Goal: Information Seeking & Learning: Check status

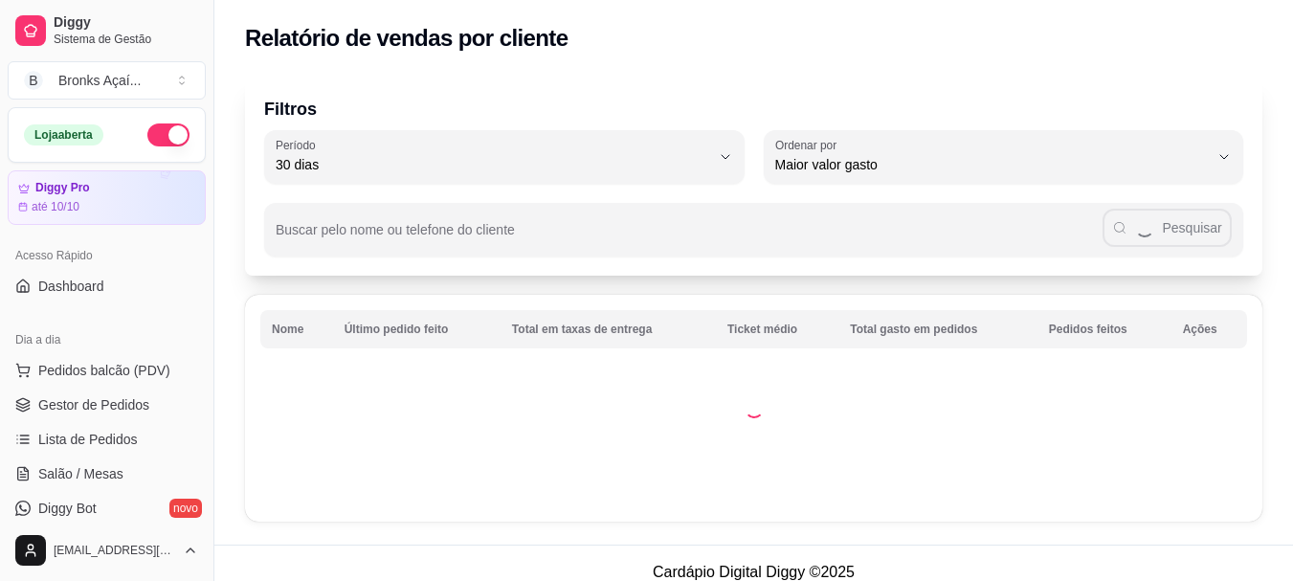
select select "30"
select select "HIGHEST_TOTAL_SPENT_WITH_ORDERS"
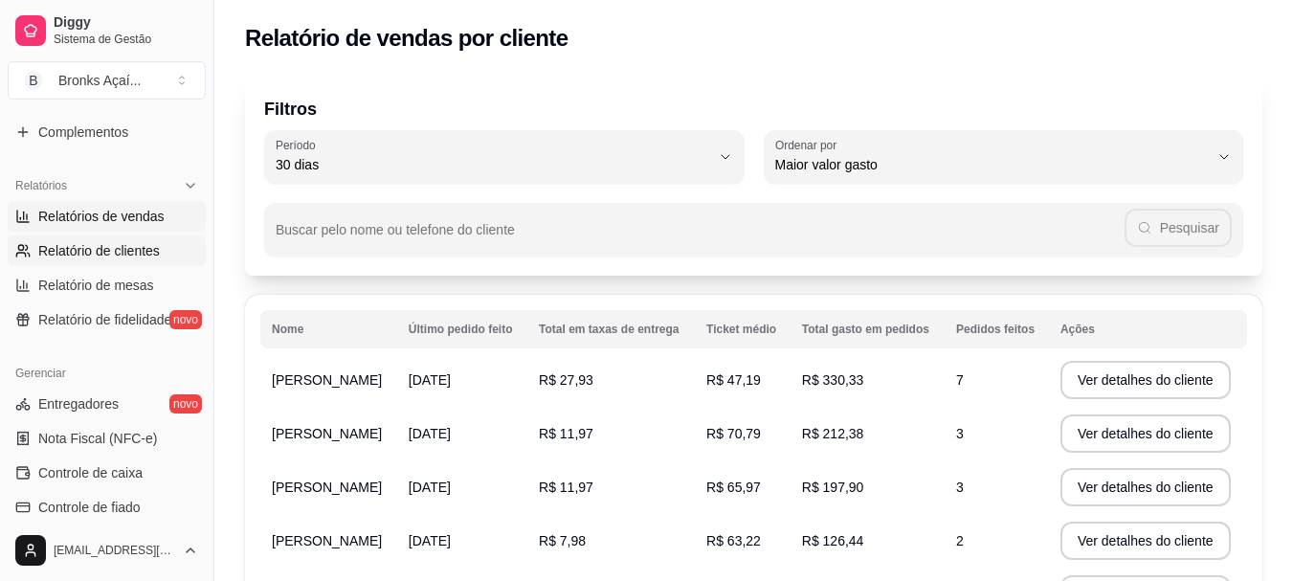
scroll to position [574, 0]
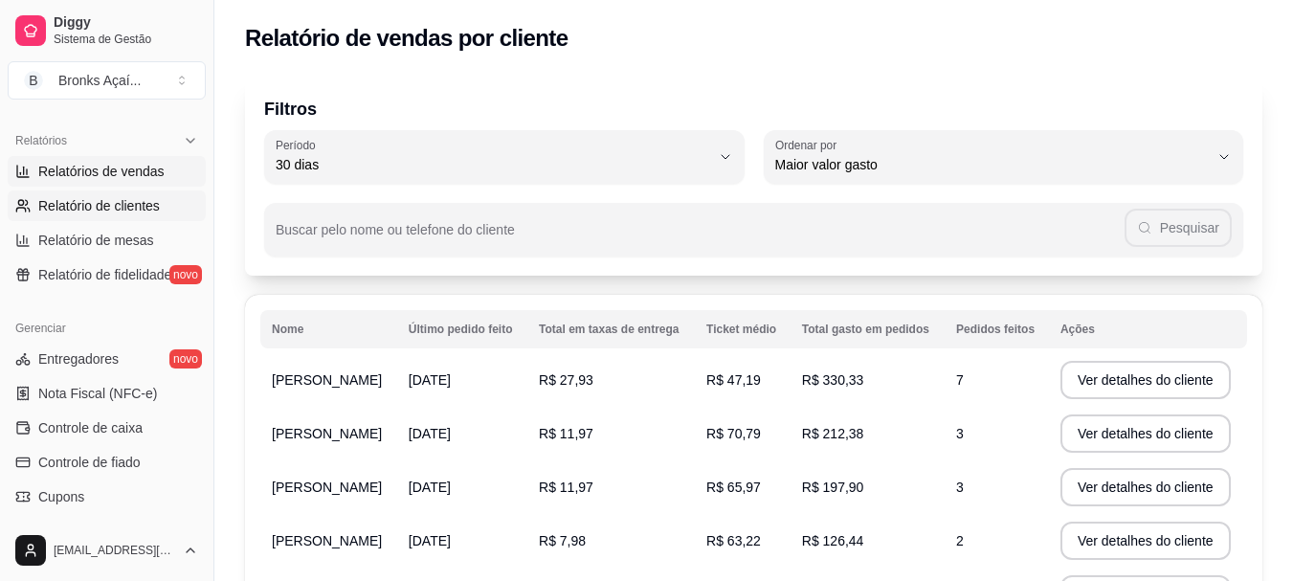
click at [137, 352] on link "Entregadores novo" at bounding box center [107, 358] width 198 height 31
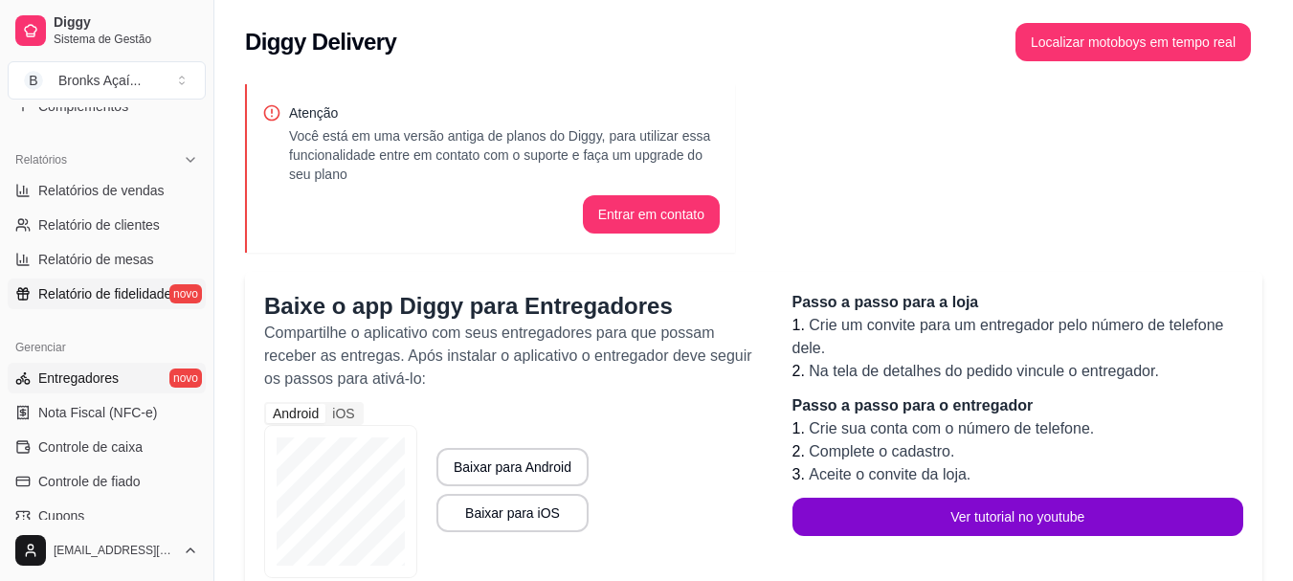
scroll to position [509, 0]
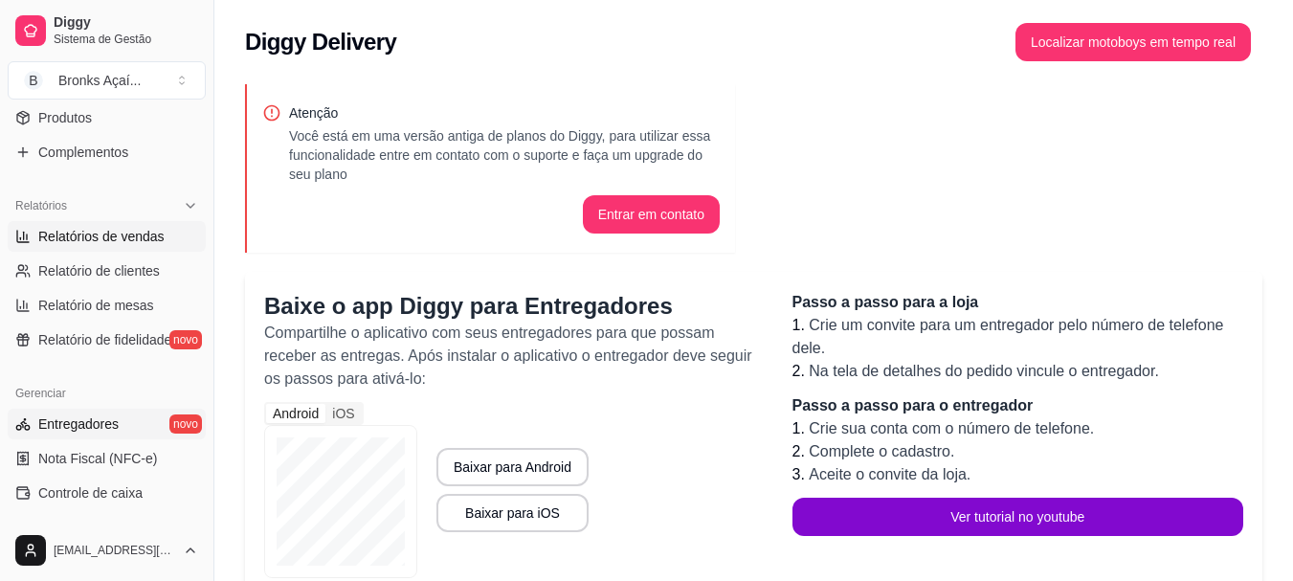
click at [123, 231] on span "Relatórios de vendas" at bounding box center [101, 236] width 126 height 19
select select "ALL"
select select "0"
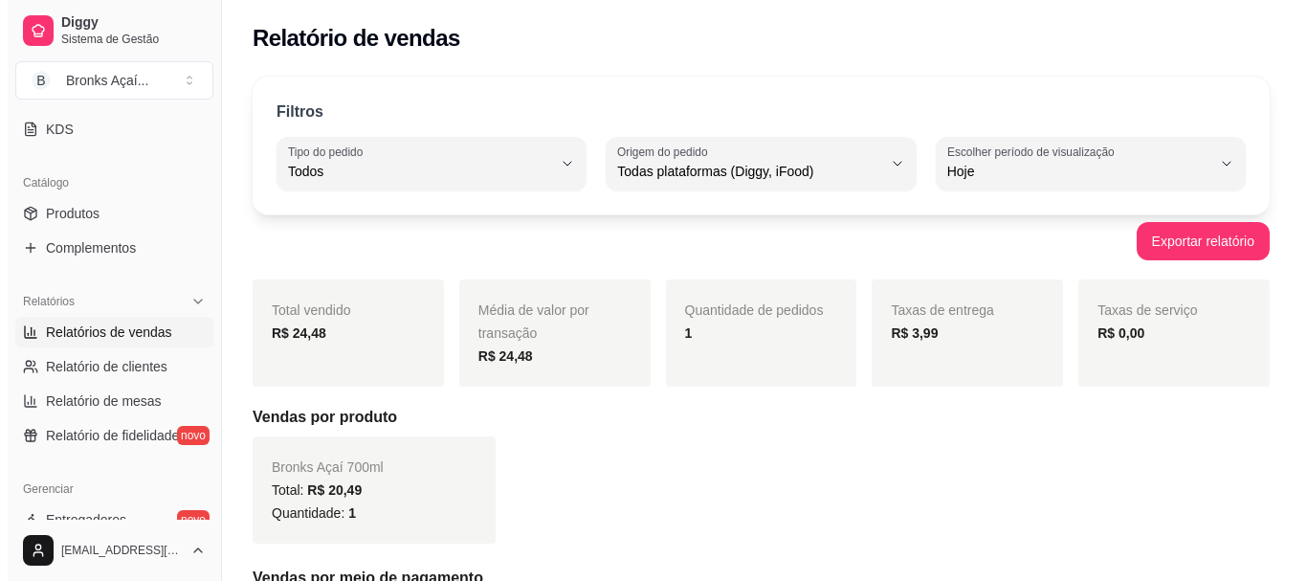
scroll to position [382, 0]
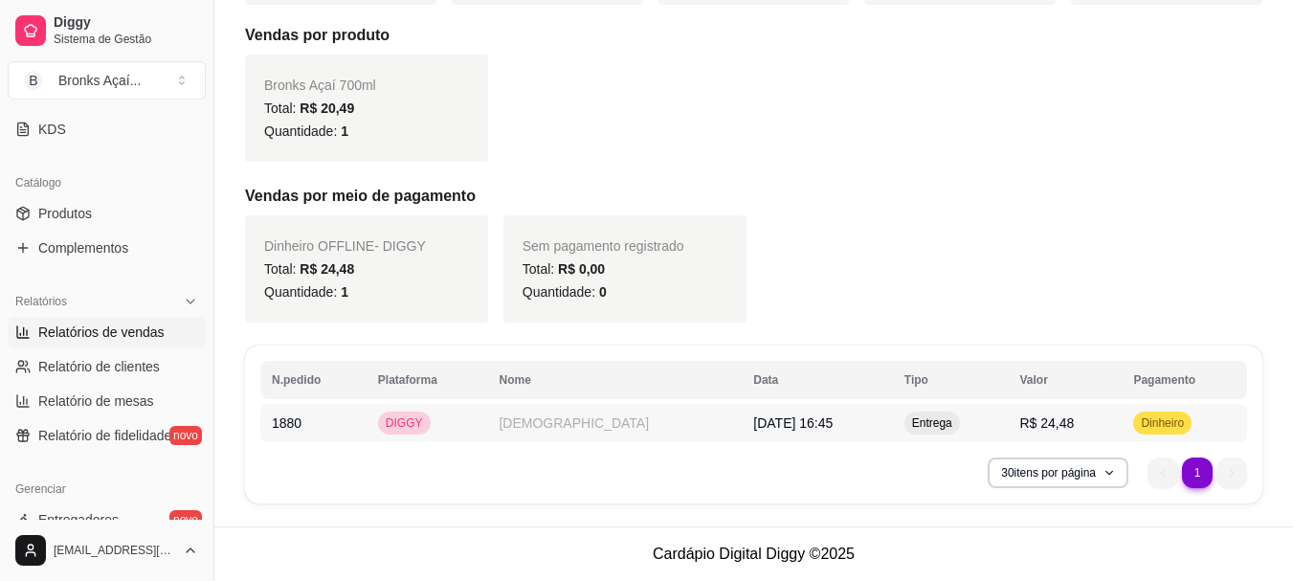
click at [559, 419] on td "[DEMOGRAPHIC_DATA]" at bounding box center [614, 423] width 254 height 38
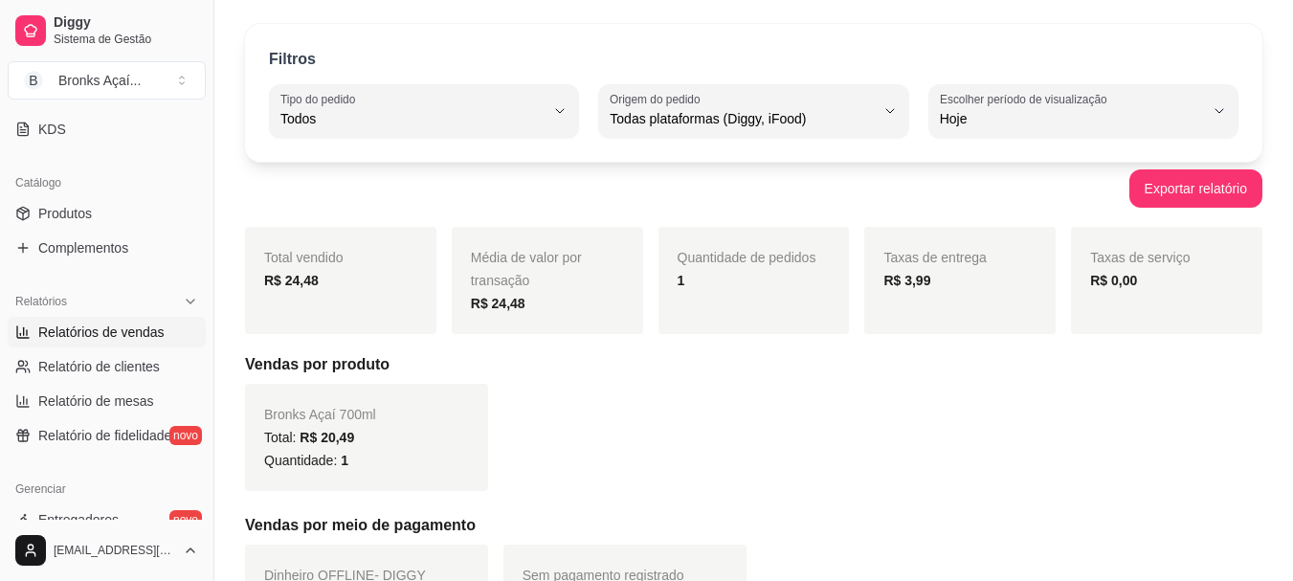
scroll to position [0, 0]
